Goal: Find specific page/section: Find specific page/section

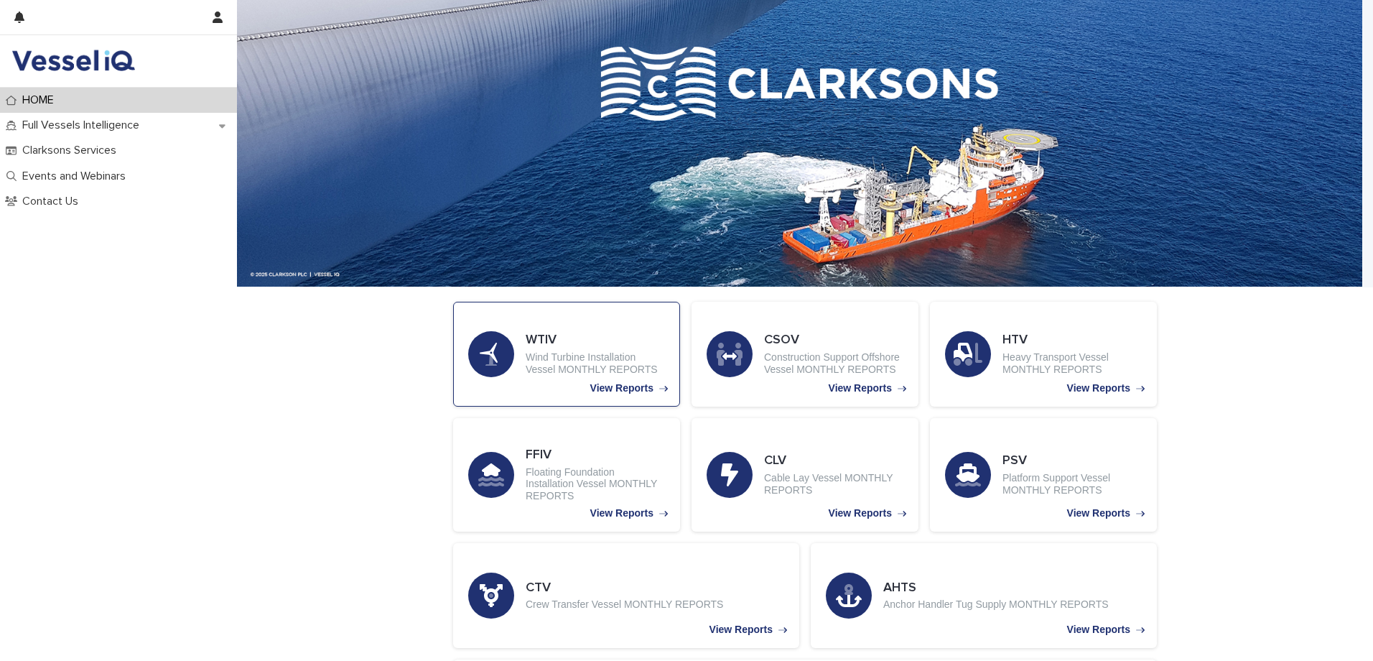
click at [591, 348] on h3 "WTIV" at bounding box center [595, 341] width 139 height 16
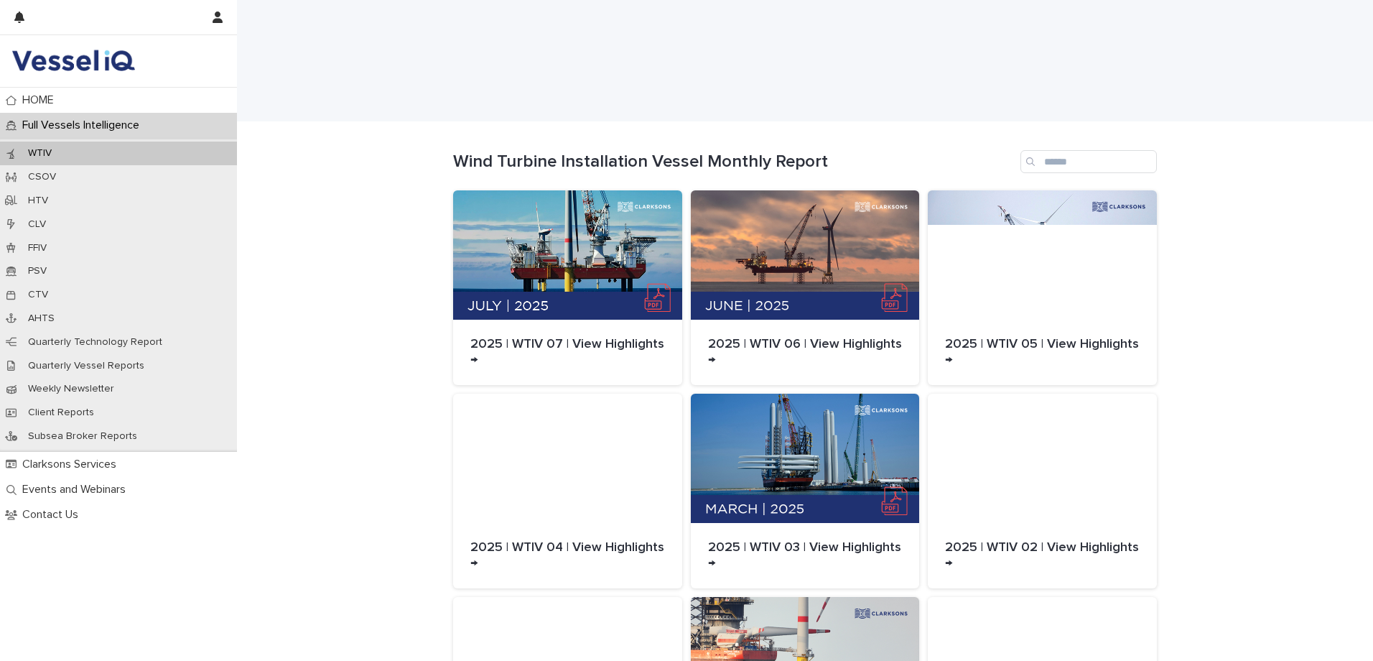
scroll to position [215, 0]
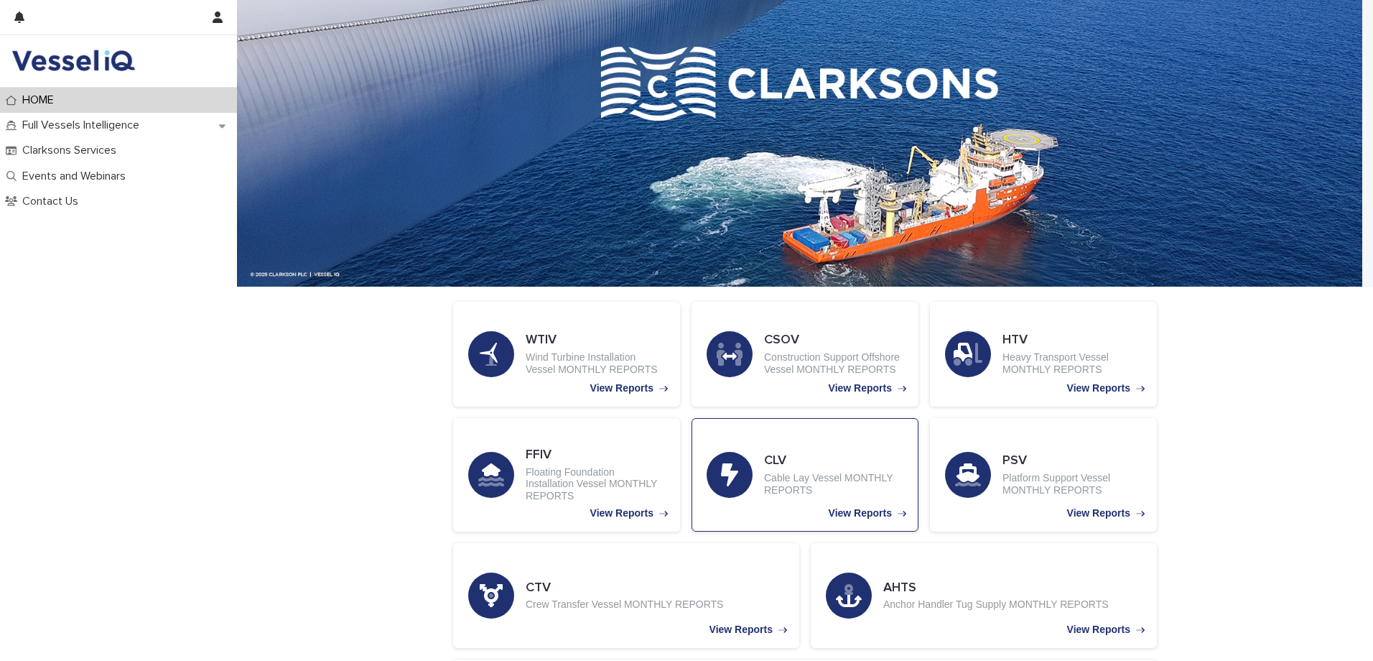
click at [855, 449] on div "CLV Cable Lay Vessel MONTHLY REPORTS View Reports" at bounding box center [805, 474] width 227 height 113
